Goal: Use online tool/utility

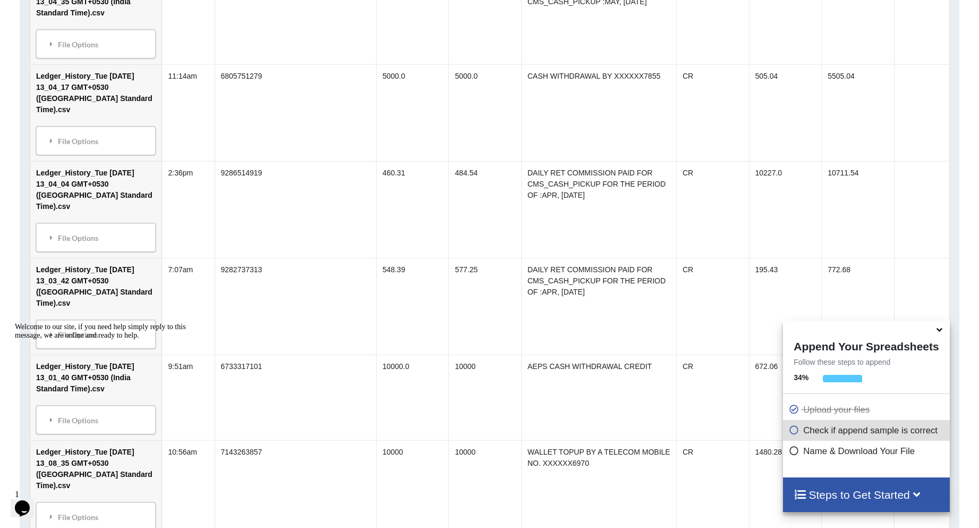
scroll to position [2403, 0]
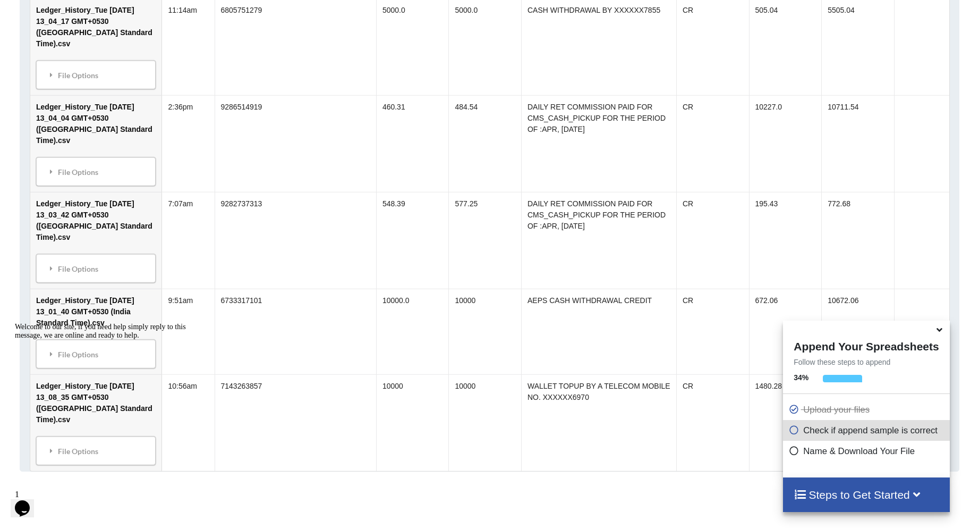
click at [833, 408] on p "Upload your files" at bounding box center [867, 409] width 158 height 13
click at [843, 434] on p "Check if append sample is correct" at bounding box center [867, 429] width 158 height 13
click at [874, 492] on h4 "Steps to Get Started" at bounding box center [866, 494] width 145 height 13
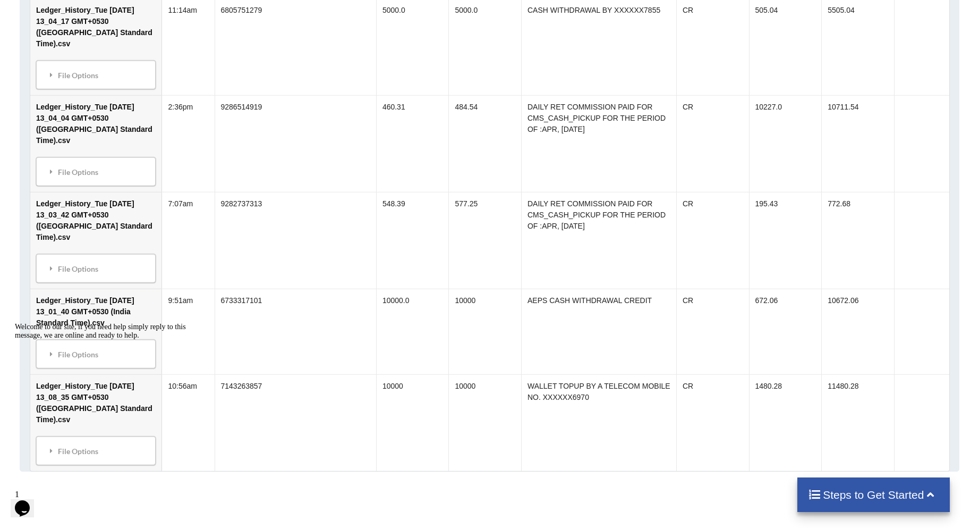
click at [867, 483] on div "Steps to Get Started" at bounding box center [873, 494] width 152 height 35
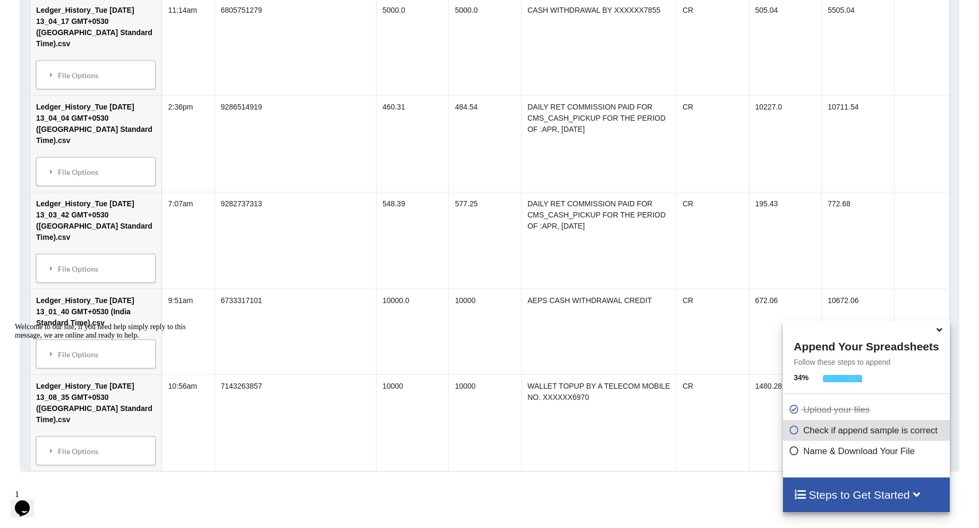
click at [821, 449] on p "Name & Download Your File" at bounding box center [867, 450] width 158 height 13
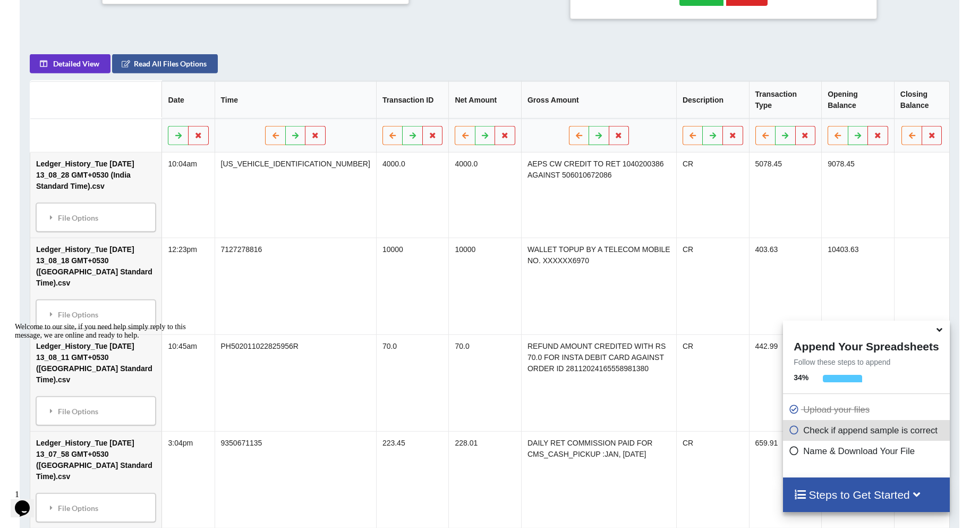
scroll to position [384, 0]
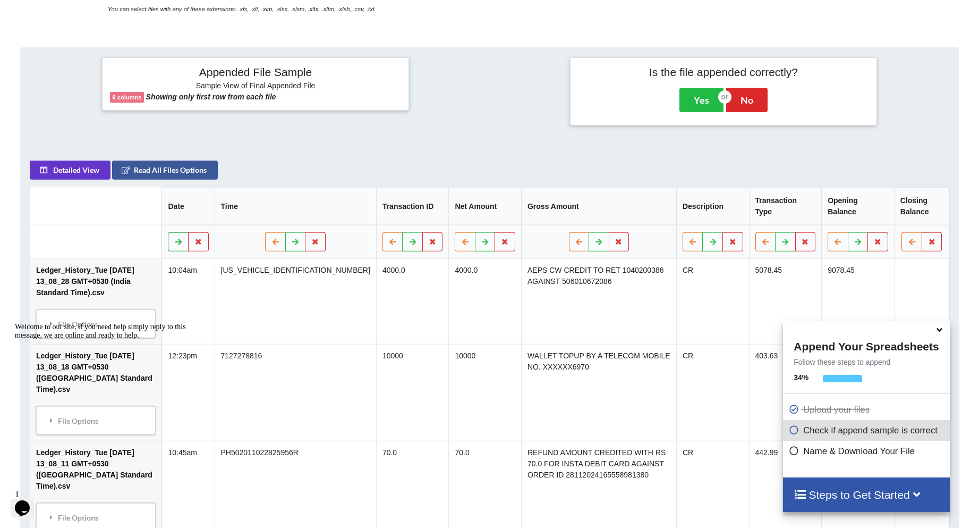
click at [183, 244] on icon at bounding box center [178, 240] width 9 height 6
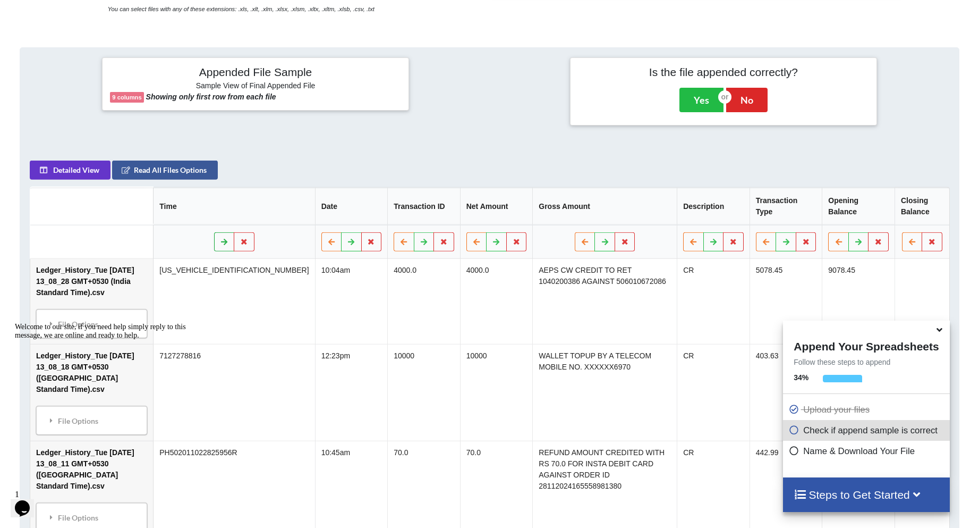
click at [219, 244] on icon at bounding box center [223, 240] width 9 height 6
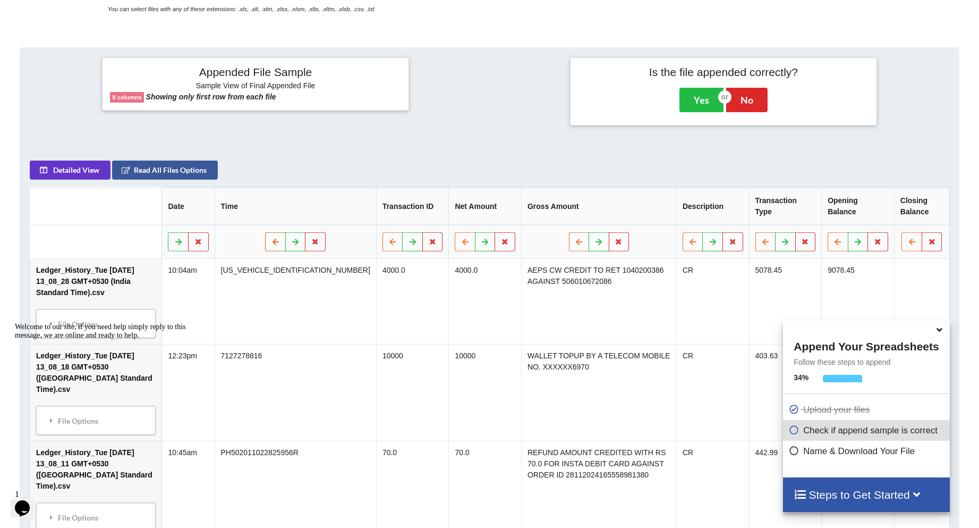
click at [271, 241] on icon at bounding box center [275, 240] width 9 height 6
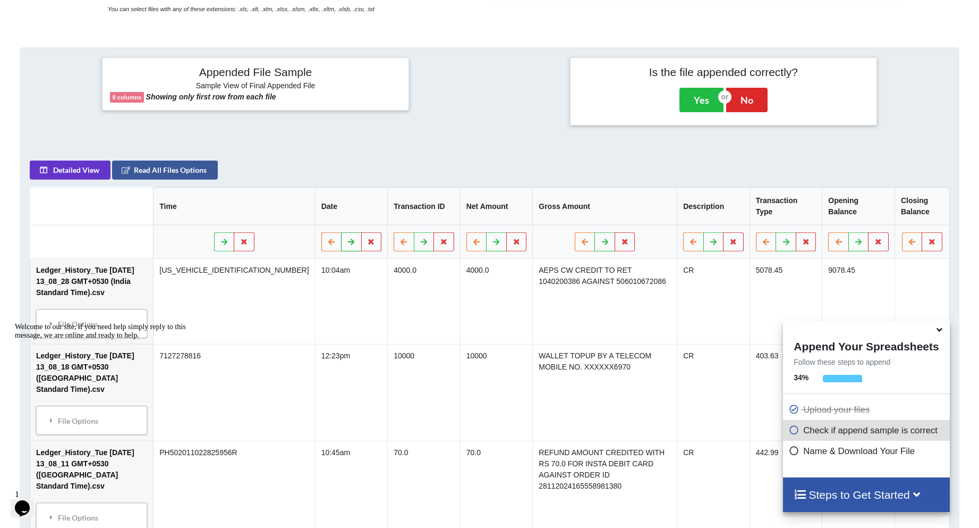
click at [347, 240] on icon at bounding box center [351, 240] width 9 height 6
click at [327, 240] on icon at bounding box center [331, 240] width 9 height 6
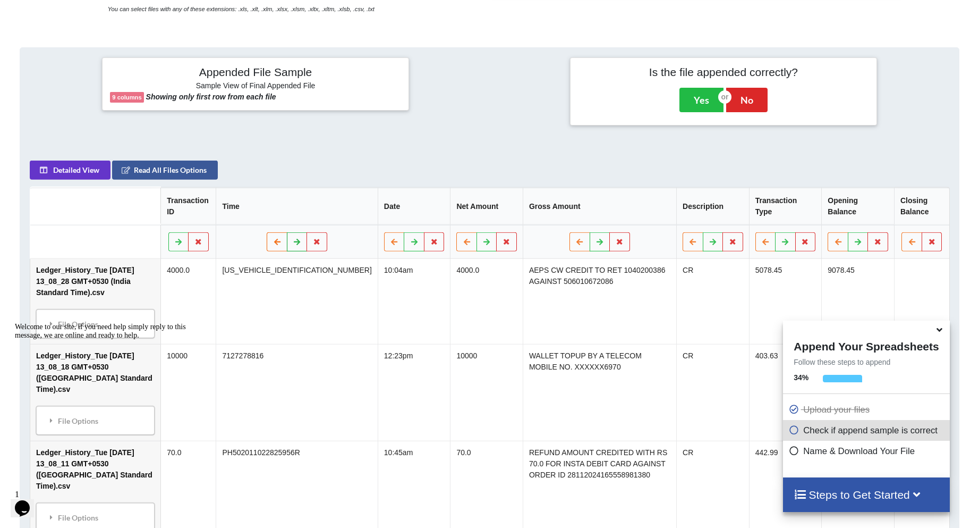
click at [286, 240] on button at bounding box center [296, 241] width 21 height 19
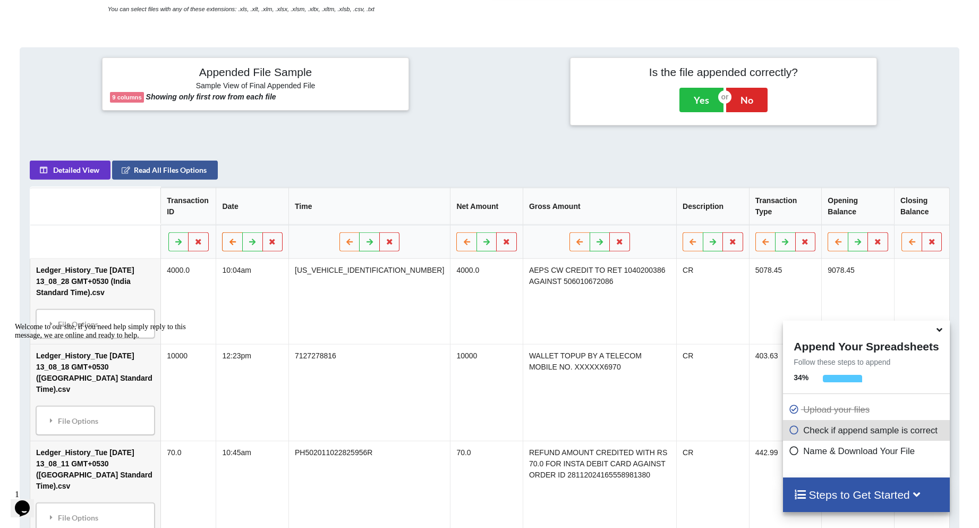
click at [237, 237] on icon at bounding box center [232, 240] width 9 height 6
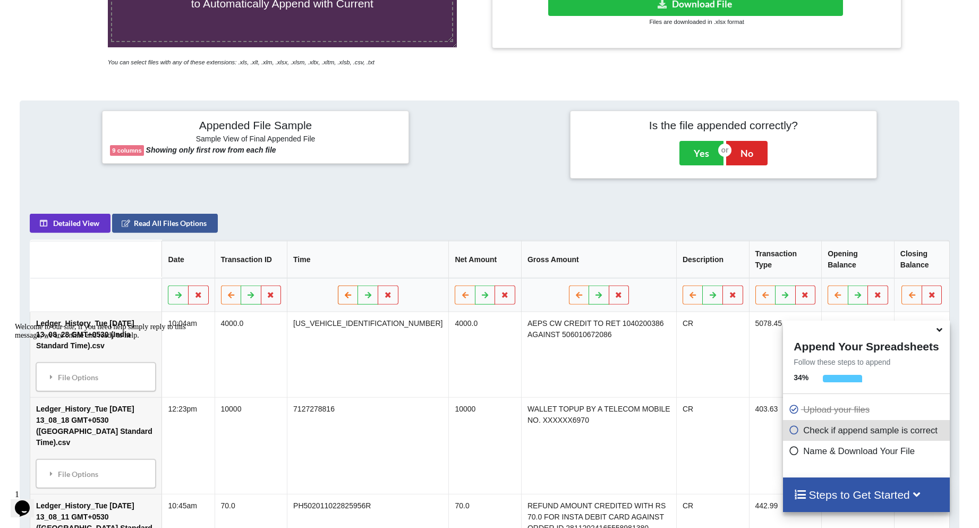
click at [344, 294] on icon at bounding box center [348, 294] width 9 height 6
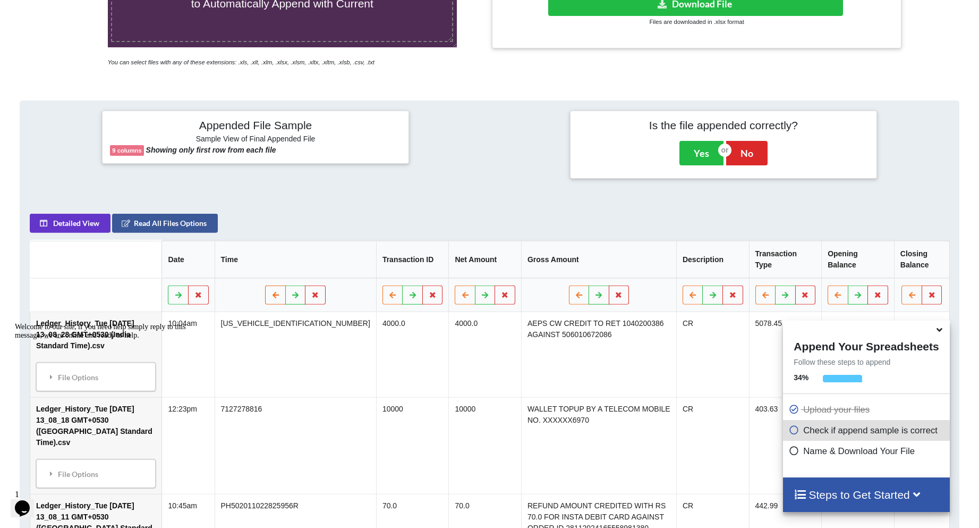
click at [271, 296] on icon at bounding box center [275, 294] width 9 height 6
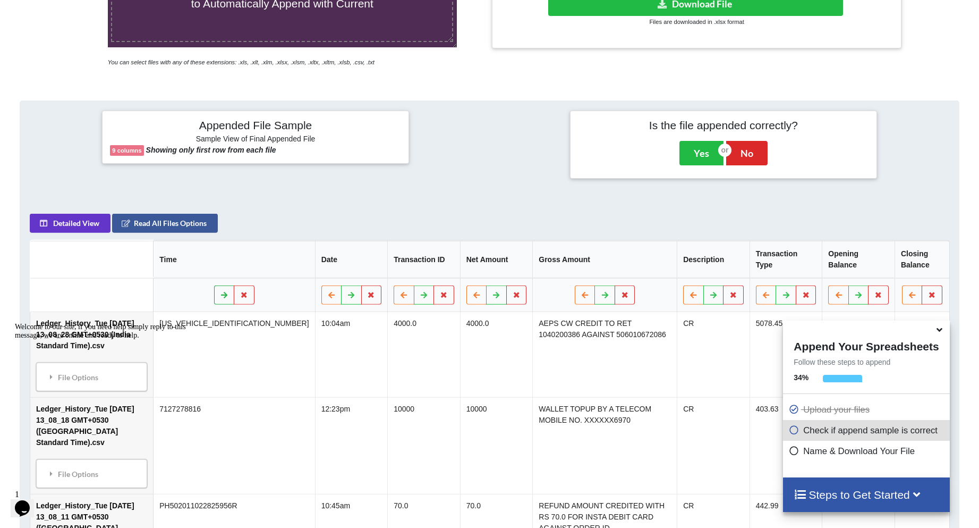
click at [219, 291] on icon at bounding box center [223, 294] width 9 height 6
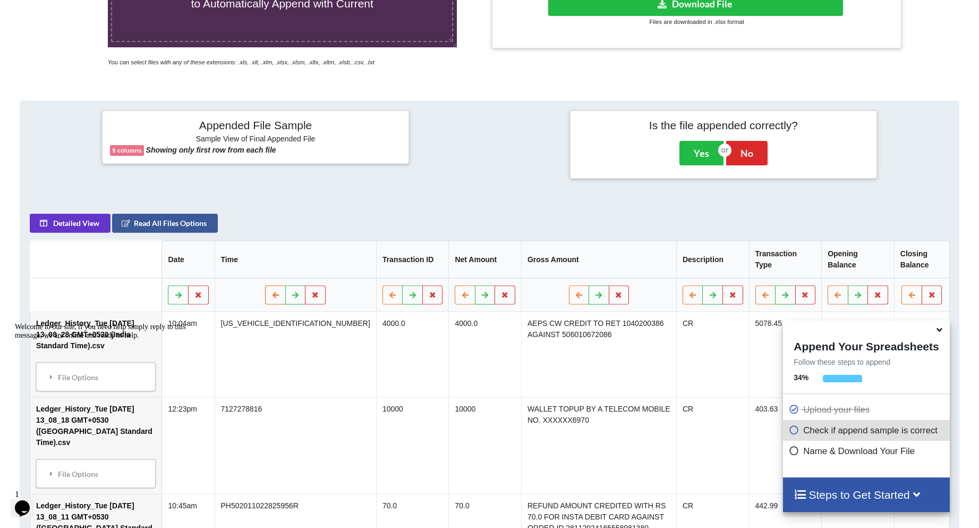
click at [271, 296] on icon at bounding box center [275, 294] width 9 height 6
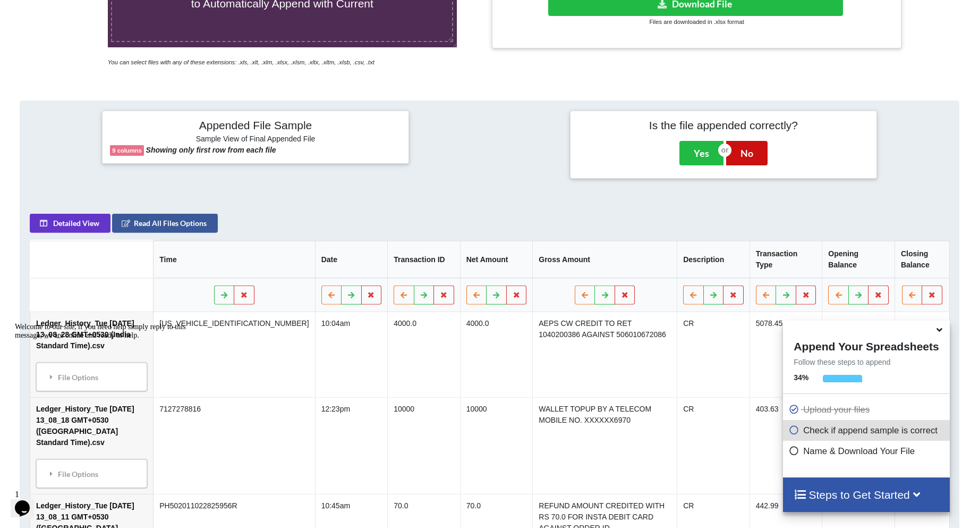
click at [754, 150] on button "No" at bounding box center [746, 153] width 41 height 24
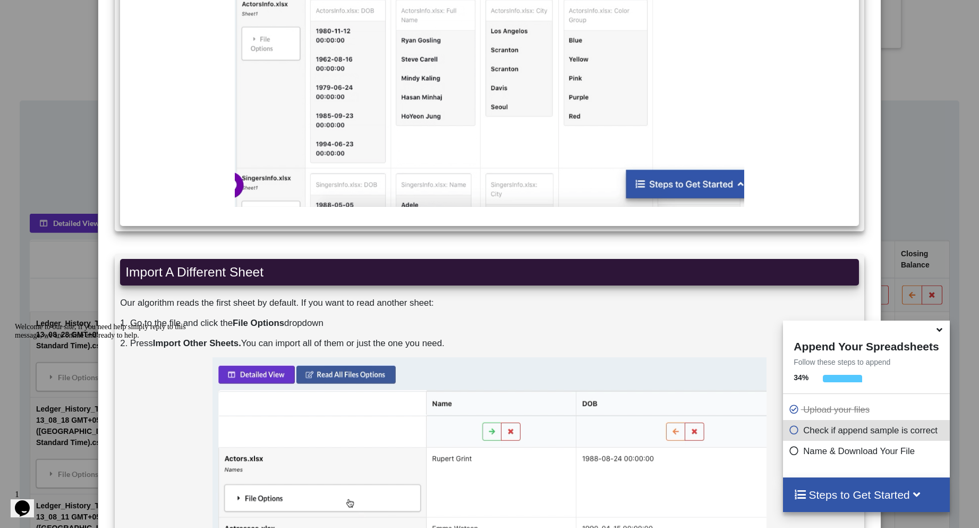
scroll to position [2673, 0]
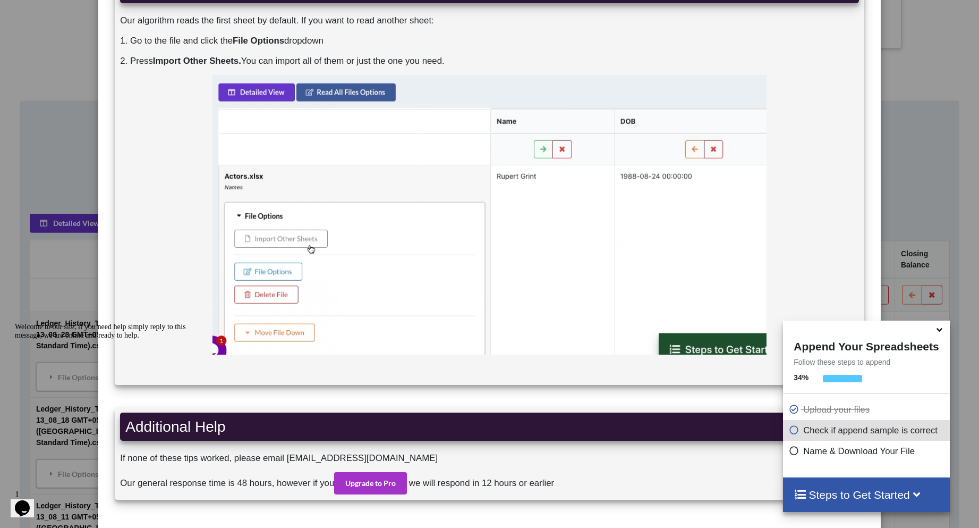
click at [333, 257] on img at bounding box center [490, 216] width 554 height 282
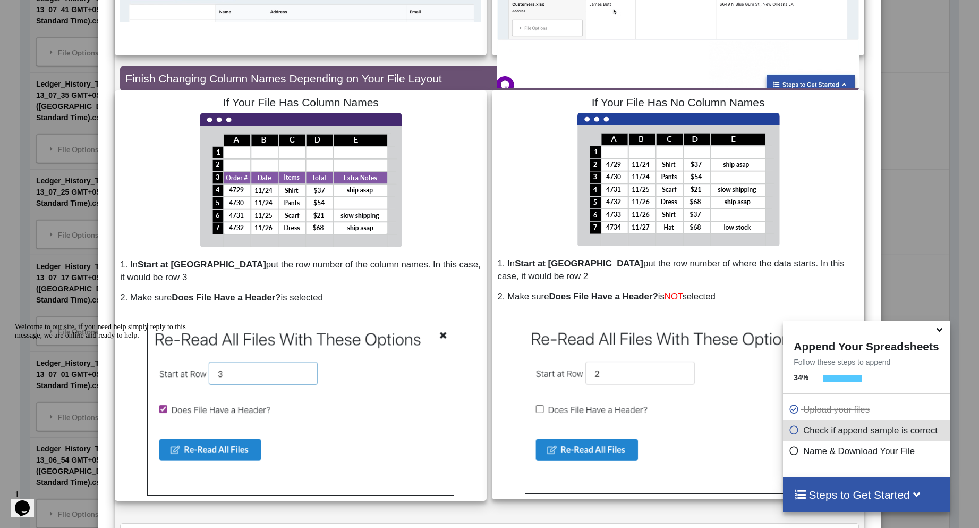
scroll to position [0, 0]
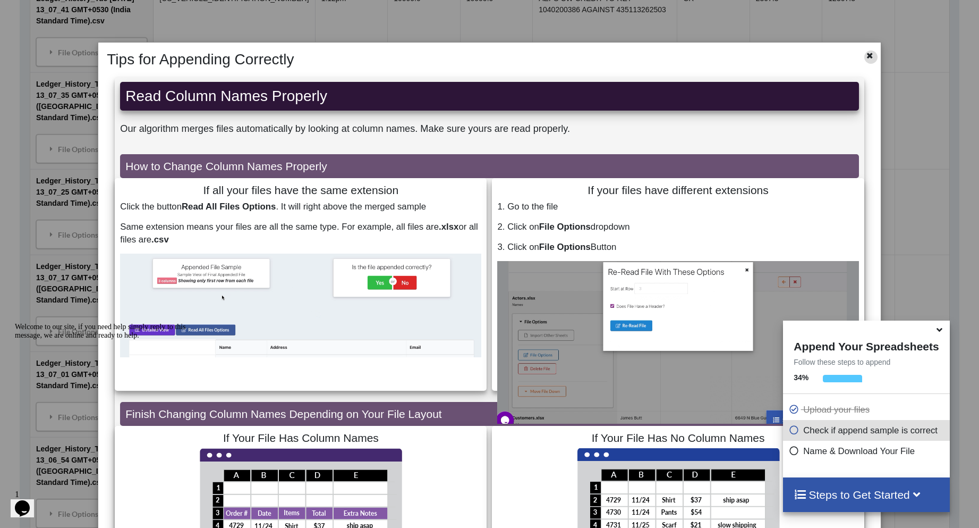
click at [870, 55] on div at bounding box center [870, 56] width 13 height 13
